Goal: Information Seeking & Learning: Find specific fact

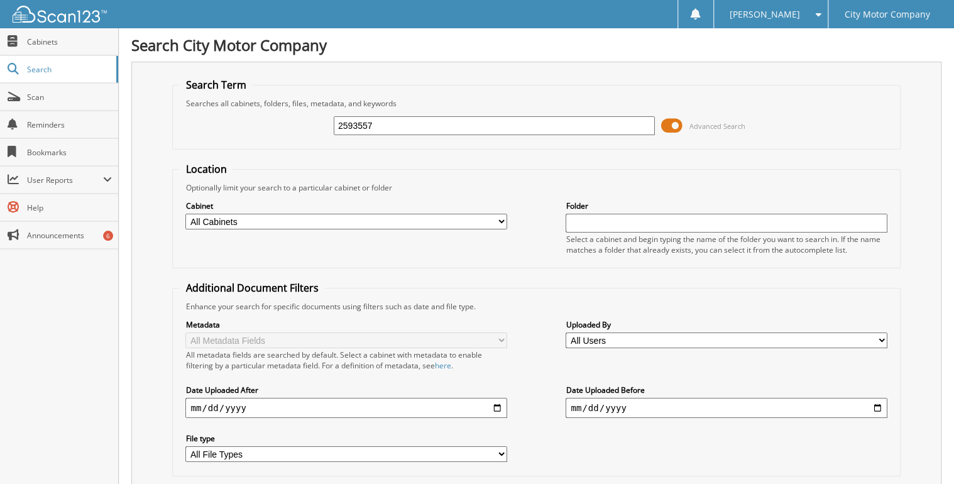
type input "2593557"
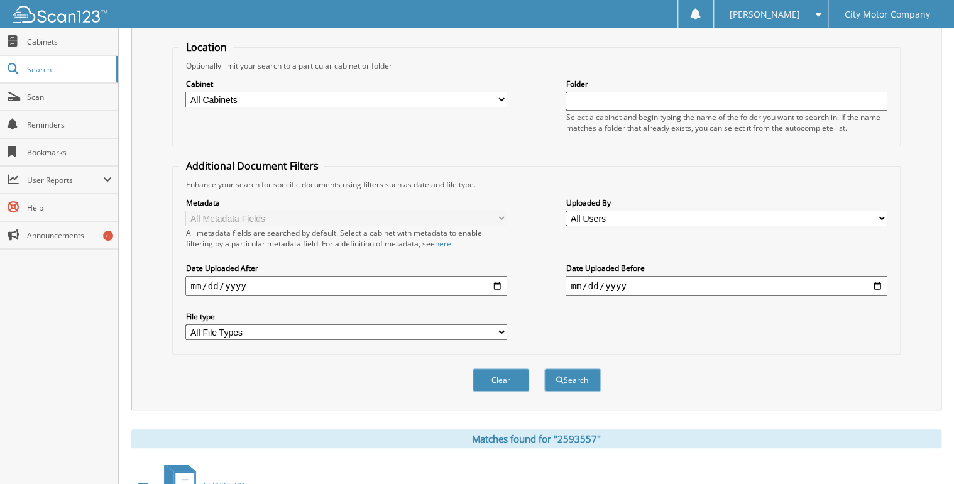
scroll to position [206, 0]
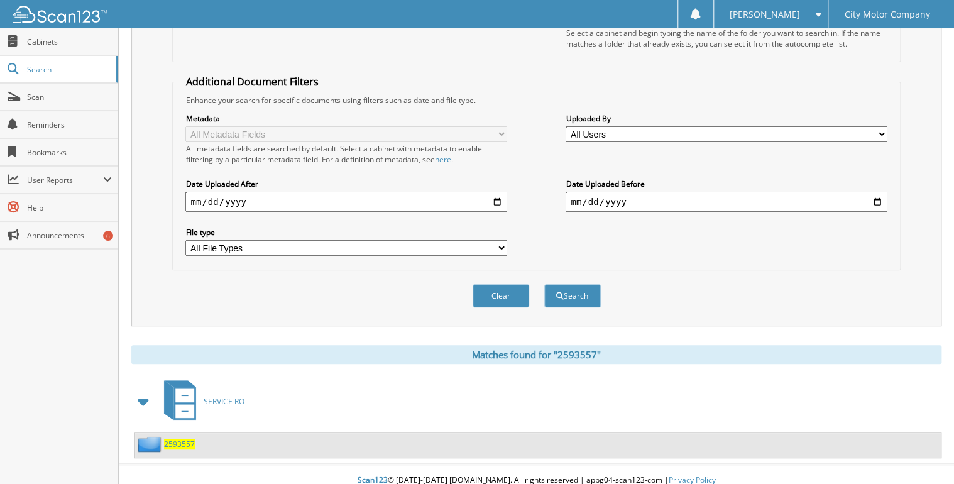
click at [219, 396] on span "SERVICE RO" at bounding box center [224, 401] width 41 height 11
click at [181, 439] on span "2593557" at bounding box center [179, 444] width 31 height 11
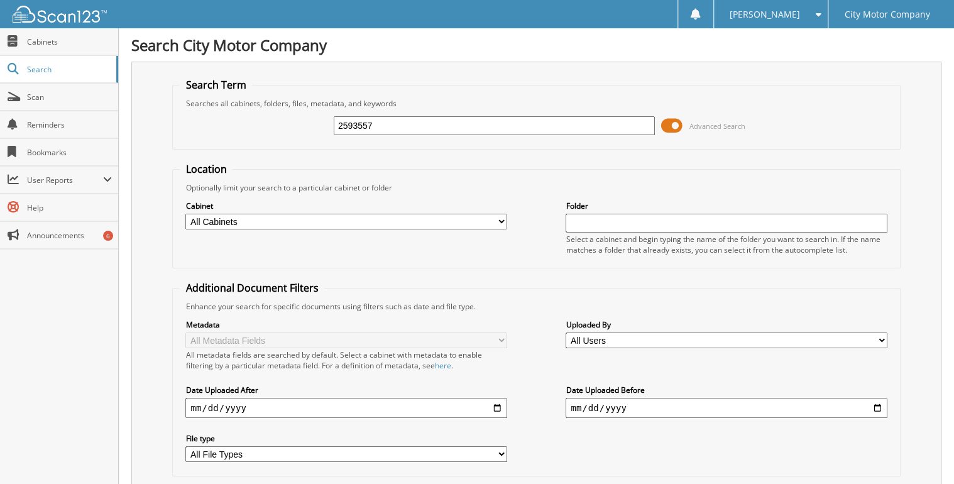
drag, startPoint x: 397, startPoint y: 121, endPoint x: 185, endPoint y: 136, distance: 212.4
click at [181, 143] on fieldset "Search Term Searches all cabinets, folders, files, metadata, and keywords 25935…" at bounding box center [536, 114] width 728 height 72
type input "2500646"
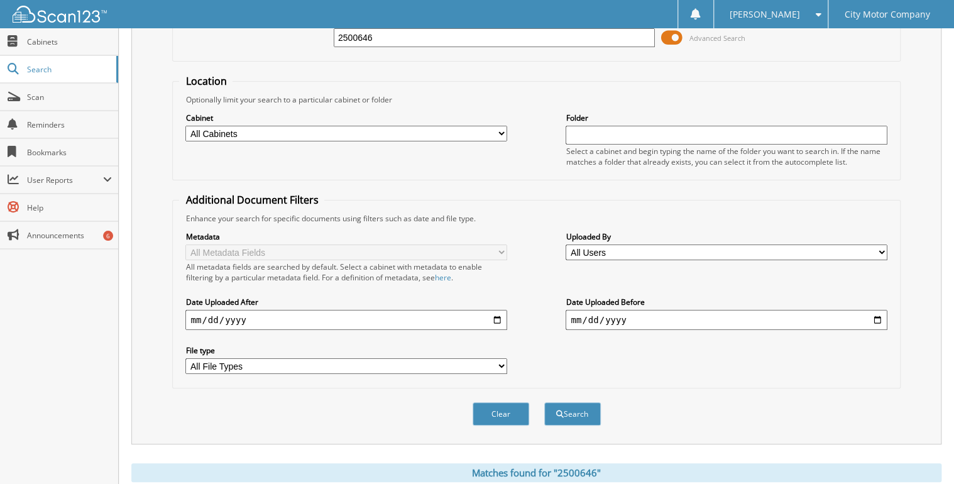
scroll to position [206, 0]
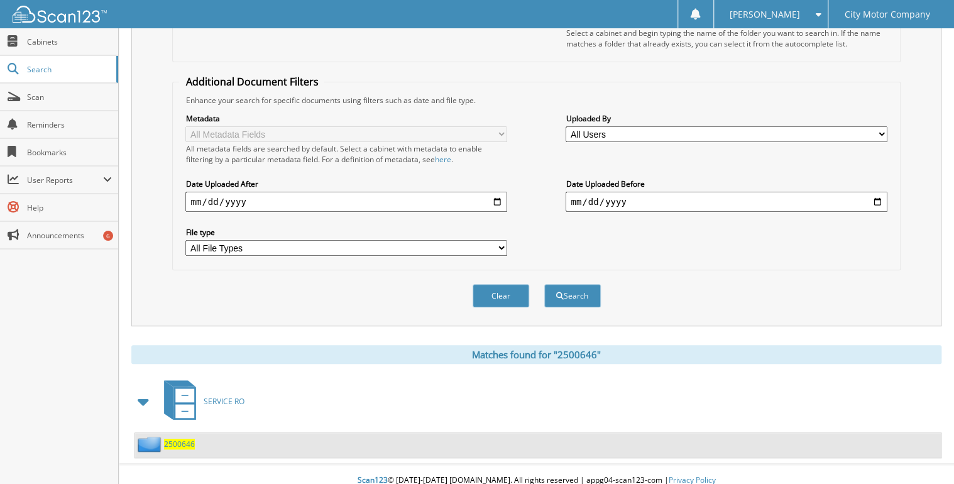
click at [187, 439] on span "2500646" at bounding box center [179, 444] width 31 height 11
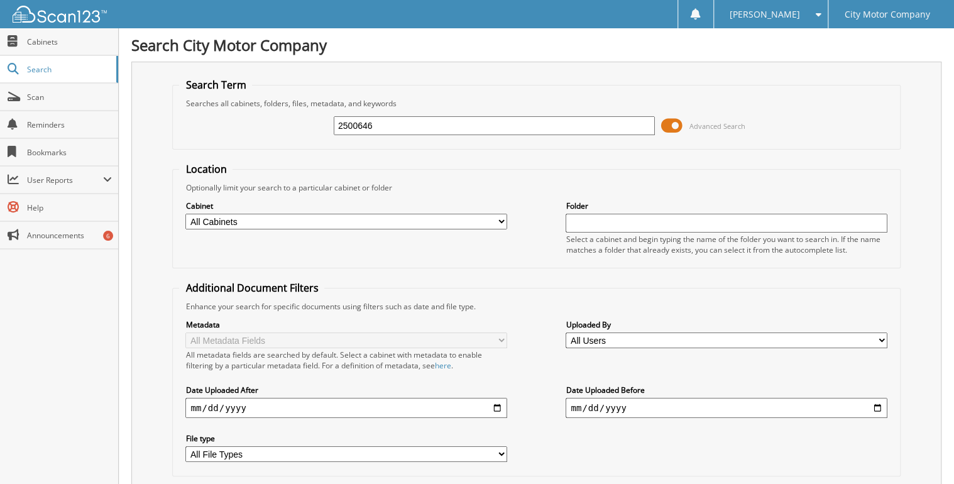
drag, startPoint x: 385, startPoint y: 124, endPoint x: 285, endPoint y: 117, distance: 100.2
click at [285, 117] on div "2500646 Advanced Search" at bounding box center [536, 126] width 714 height 34
type input "2486788"
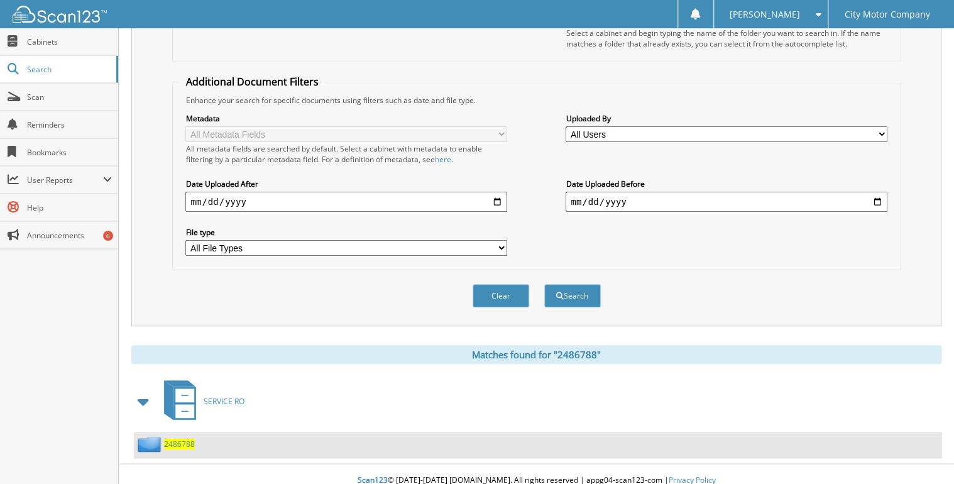
click at [189, 439] on span "2486788" at bounding box center [179, 444] width 31 height 11
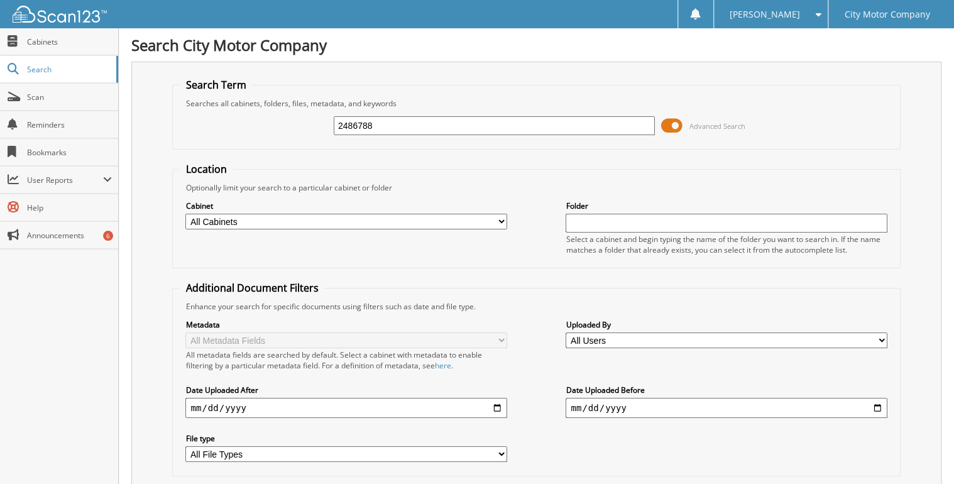
drag, startPoint x: 385, startPoint y: 123, endPoint x: 252, endPoint y: 121, distance: 133.3
click at [252, 121] on div "2486788 Advanced Search" at bounding box center [536, 126] width 714 height 34
type input "2366665"
